Goal: Check status: Check status

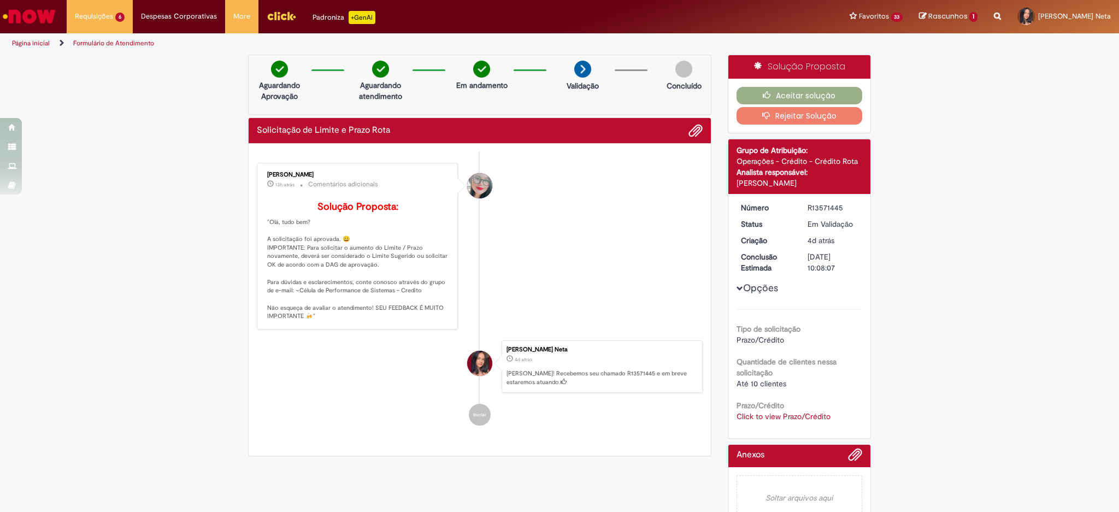
click at [769, 417] on link "Click to view Prazo/Crédito" at bounding box center [784, 416] width 94 height 10
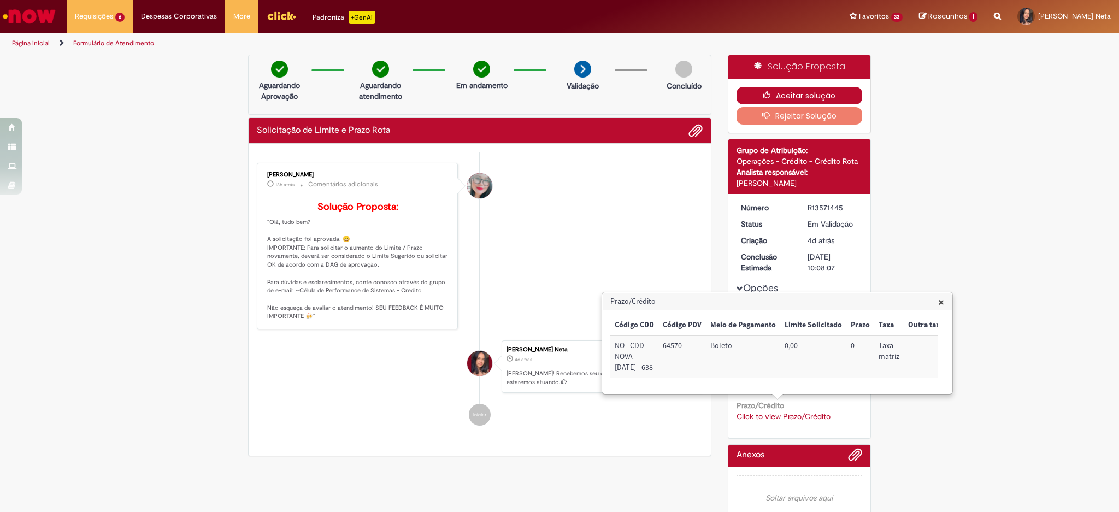
click at [787, 90] on button "Aceitar solução" at bounding box center [800, 95] width 126 height 17
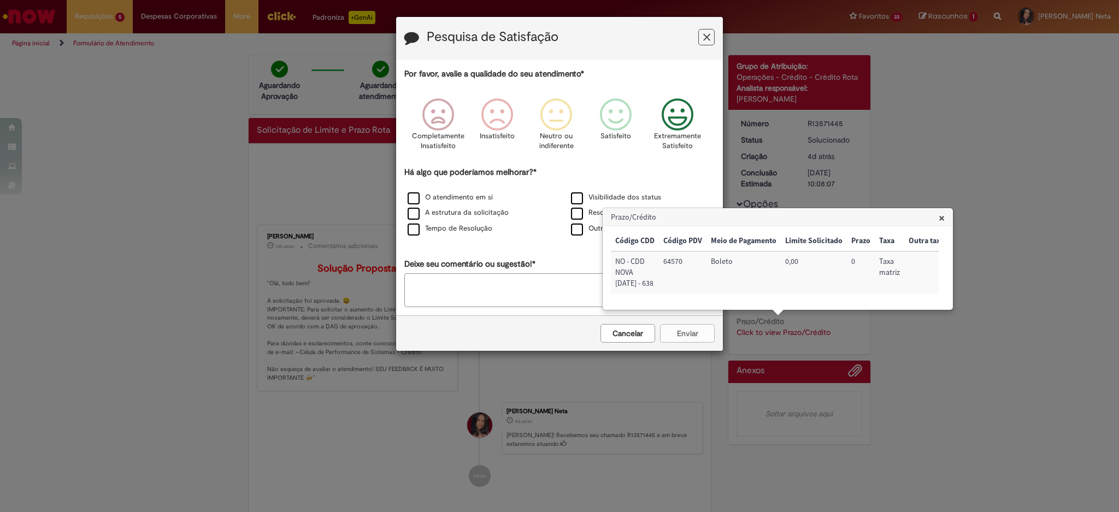
click at [674, 103] on icon "Feedback" at bounding box center [677, 114] width 41 height 33
click at [578, 218] on label "Resolução final" at bounding box center [604, 213] width 66 height 10
click at [684, 339] on button "Enviar" at bounding box center [687, 333] width 55 height 19
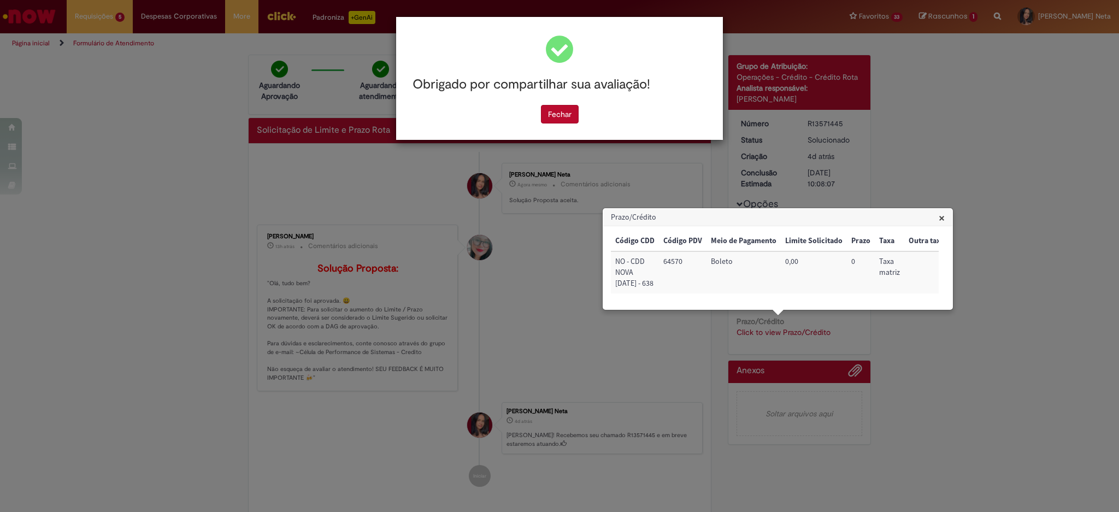
click at [942, 213] on span "×" at bounding box center [942, 217] width 6 height 15
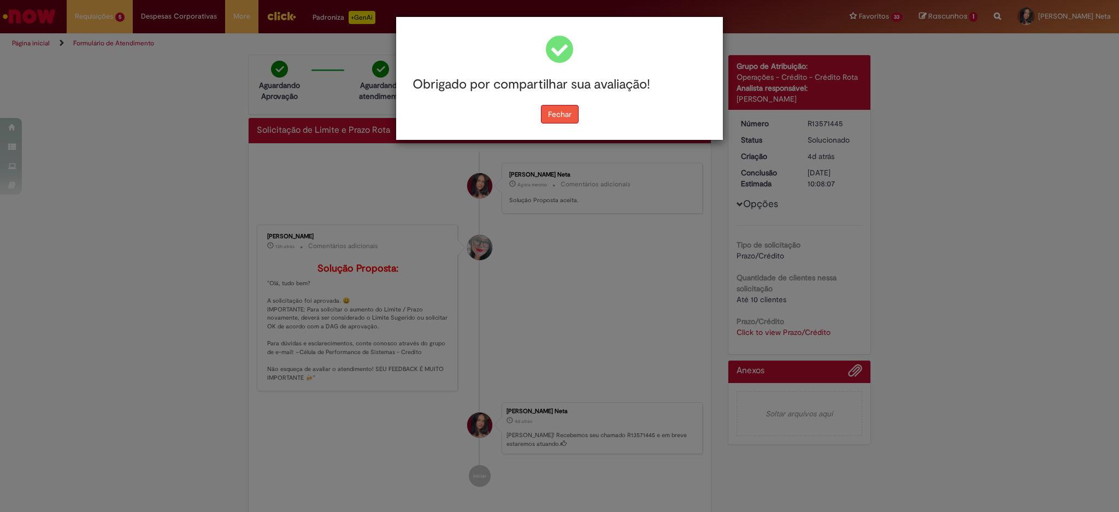
click at [567, 113] on button "Fechar" at bounding box center [560, 114] width 38 height 19
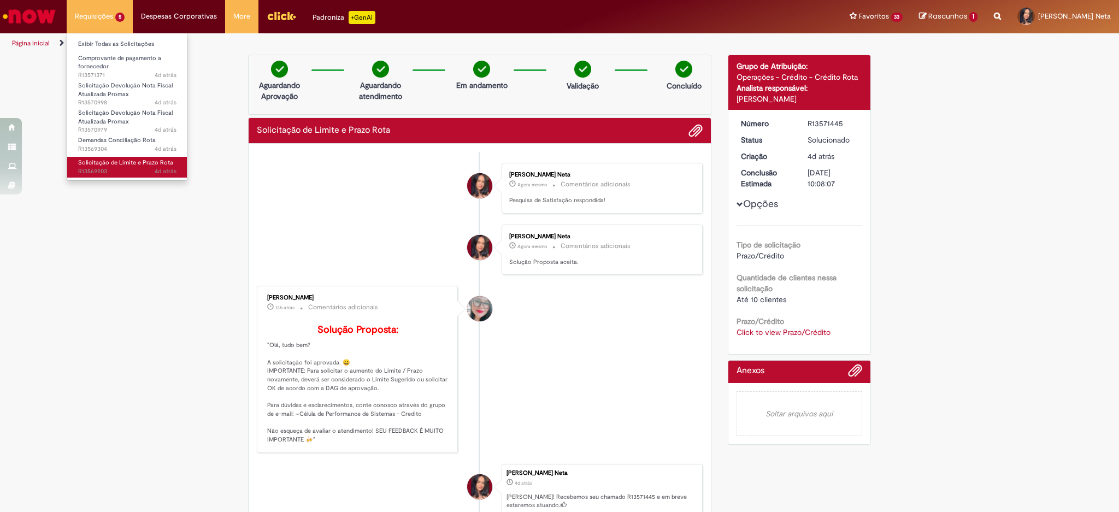
click at [132, 167] on link "Solicitação de Limite e Prazo Rota 4d atrás 4 dias atrás R13569203" at bounding box center [127, 167] width 120 height 20
click at [123, 146] on span "4d atrás 4 dias atrás R13569304" at bounding box center [127, 149] width 98 height 9
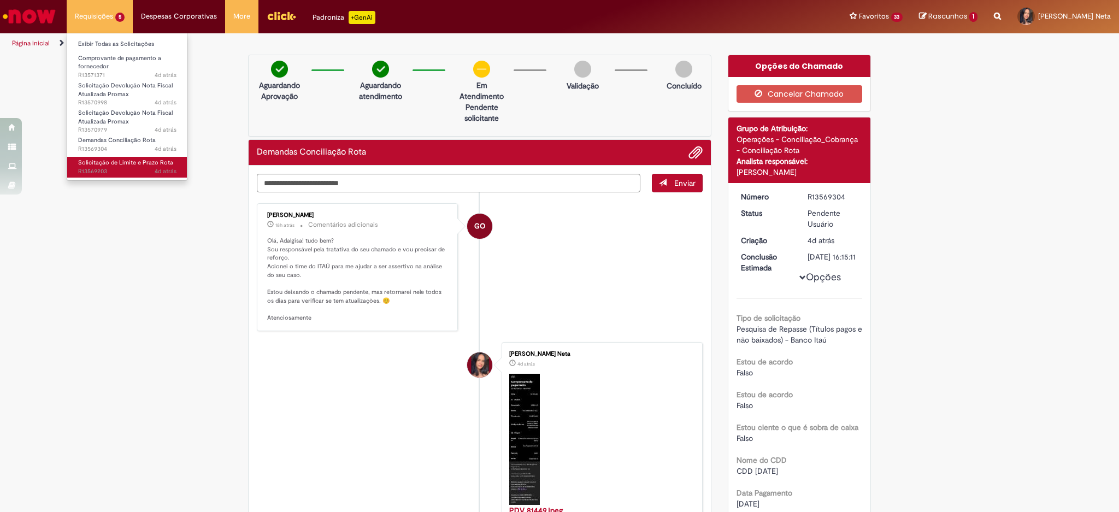
click at [126, 160] on span "Solicitação de Limite e Prazo Rota" at bounding box center [125, 162] width 95 height 8
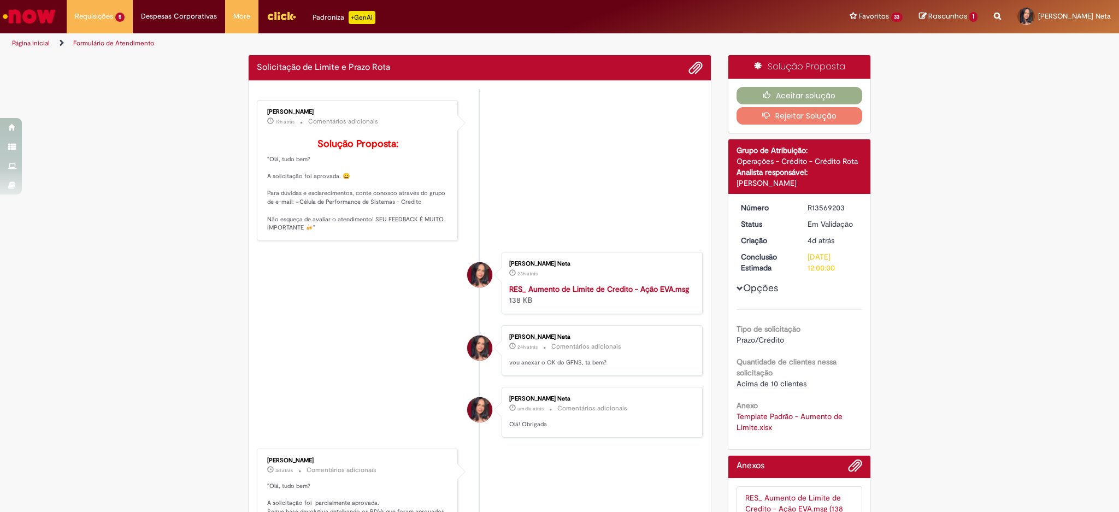
click at [643, 251] on ul "[PERSON_NAME] 19h atrás 19 horas atrás Comentários adicionais Solução Proposta:…" at bounding box center [480, 463] width 446 height 749
click at [608, 176] on li "[PERSON_NAME] 19h atrás 19 horas atrás Comentários adicionais Solução Proposta:…" at bounding box center [480, 170] width 446 height 141
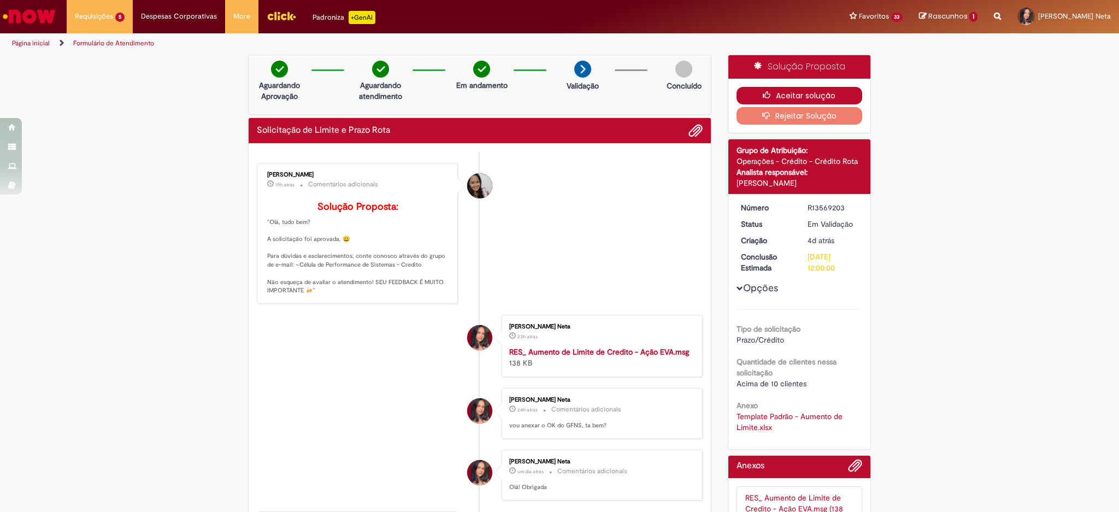
click at [785, 93] on button "Aceitar solução" at bounding box center [800, 95] width 126 height 17
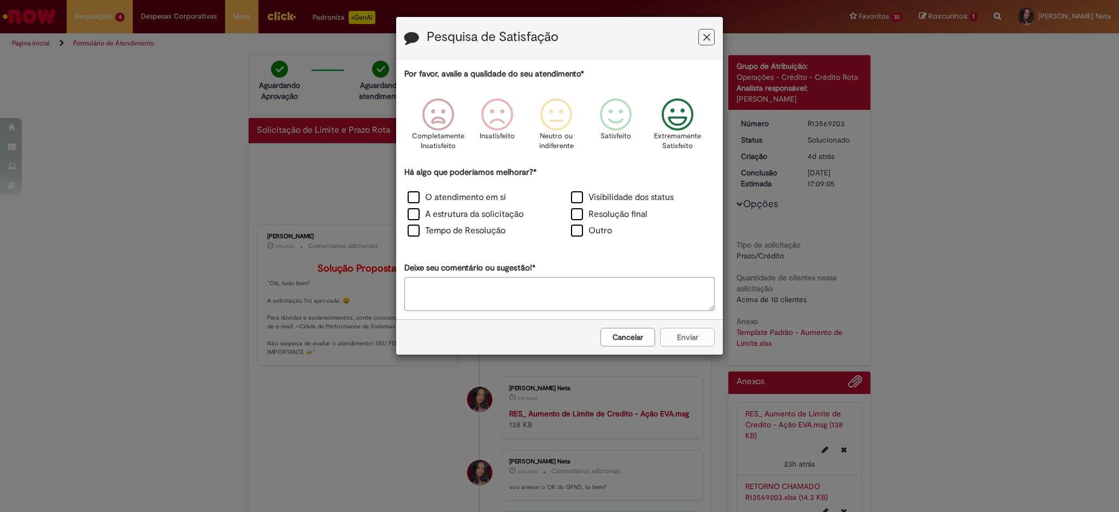
click at [674, 118] on icon "Feedback" at bounding box center [677, 114] width 41 height 33
click at [628, 210] on label "Resolução final" at bounding box center [609, 214] width 76 height 13
click at [675, 333] on button "Enviar" at bounding box center [687, 337] width 55 height 19
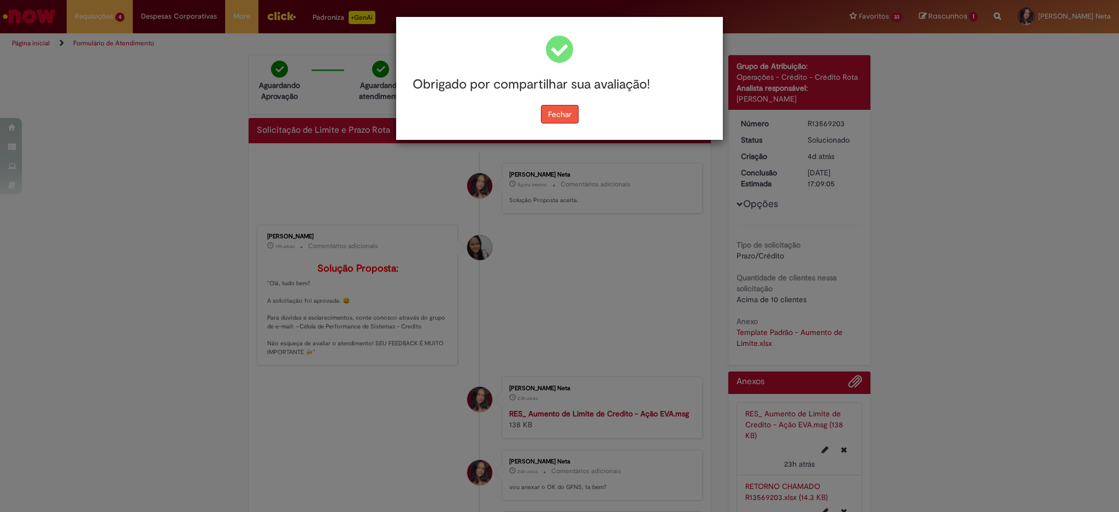
click at [562, 115] on button "Fechar" at bounding box center [560, 114] width 38 height 19
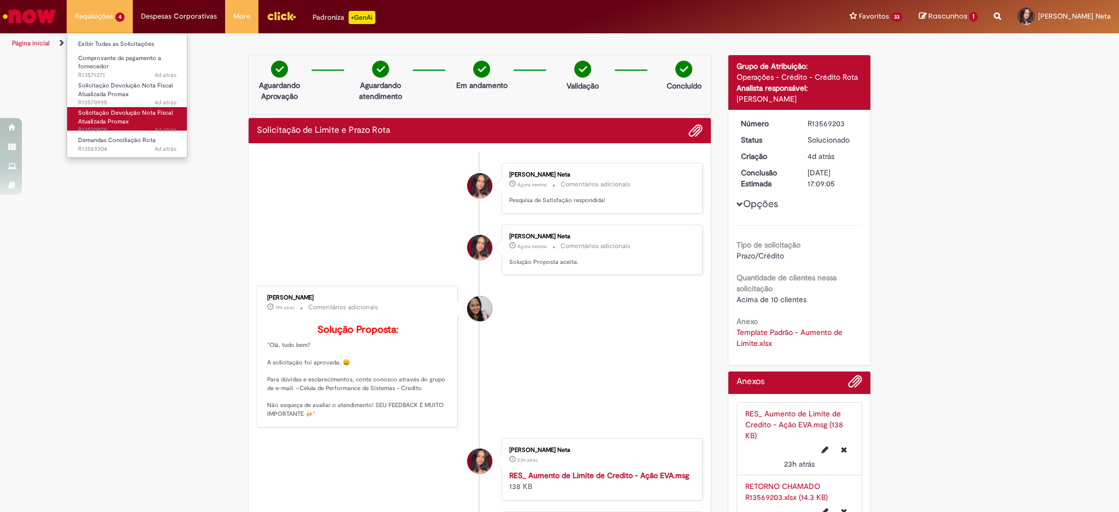
click at [135, 114] on span "Solicitação Devolução Nota Fiscal Atualizada Promax" at bounding box center [125, 117] width 95 height 17
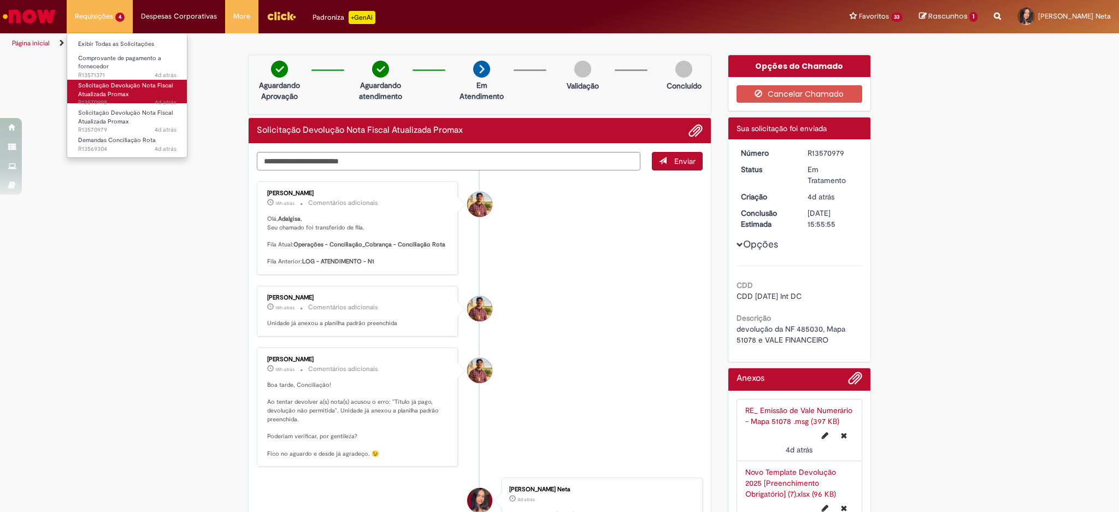
click at [122, 94] on span "Solicitação Devolução Nota Fiscal Atualizada Promax" at bounding box center [125, 89] width 95 height 17
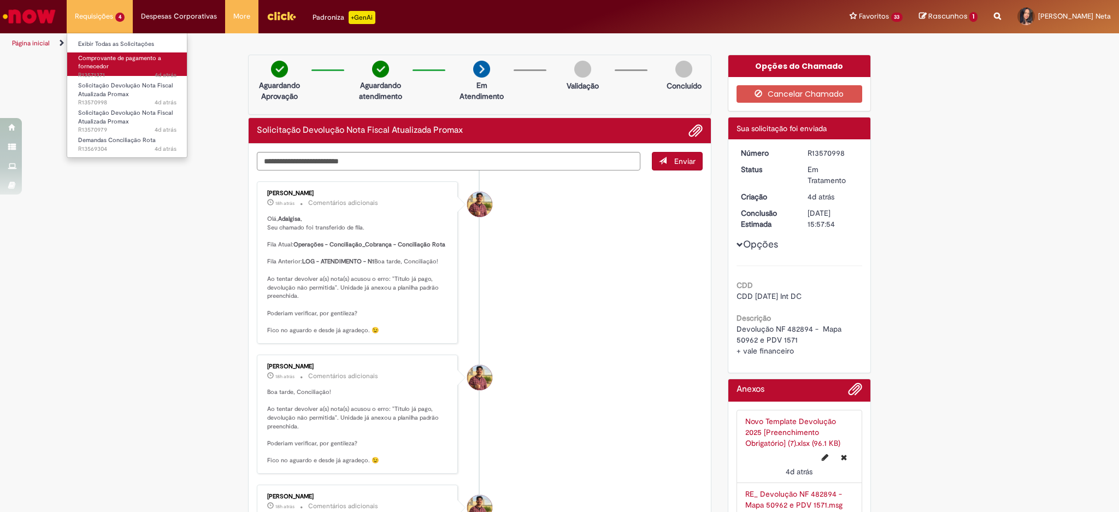
click at [133, 68] on link "Comprovante de pagamento a fornecedor 4d atrás 4 dias atrás R13571371" at bounding box center [127, 63] width 120 height 23
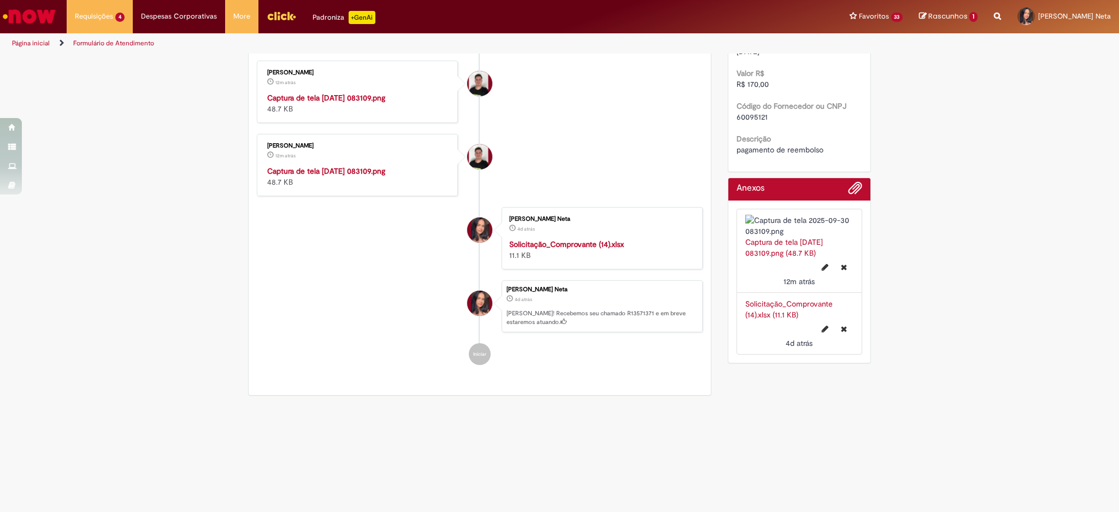
scroll to position [390, 0]
click at [334, 92] on img "Histórico de tíquete" at bounding box center [358, 92] width 182 height 0
